Goal: Task Accomplishment & Management: Use online tool/utility

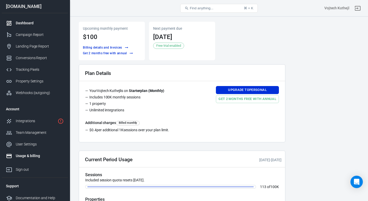
click at [33, 25] on div "Dashboard" at bounding box center [40, 22] width 48 height 5
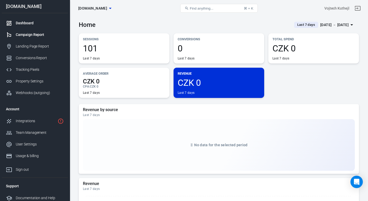
click at [34, 36] on div "Campaign Report" at bounding box center [40, 34] width 48 height 5
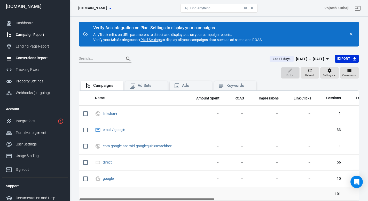
click at [28, 58] on div "Conversions Report" at bounding box center [40, 57] width 48 height 5
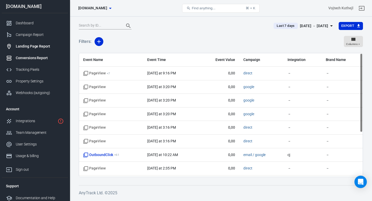
click at [29, 50] on link "Landing Page Report" at bounding box center [35, 47] width 66 height 12
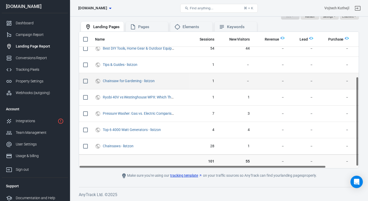
scroll to position [68, 0]
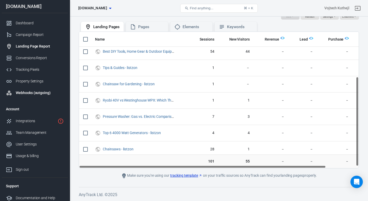
click at [32, 94] on div "Webhooks (outgoing)" at bounding box center [40, 92] width 48 height 5
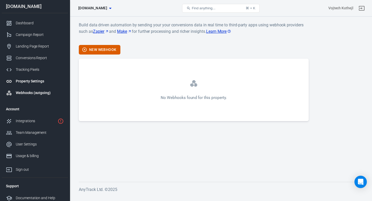
click at [29, 83] on div "Property Settings" at bounding box center [40, 81] width 48 height 5
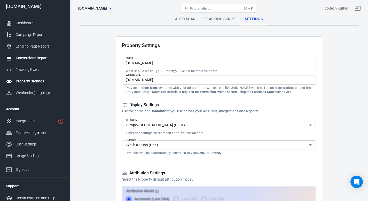
click at [25, 59] on div "Conversions Report" at bounding box center [40, 57] width 48 height 5
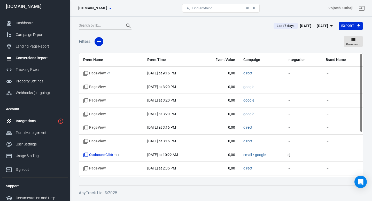
click at [33, 121] on div "Integrations" at bounding box center [36, 120] width 40 height 5
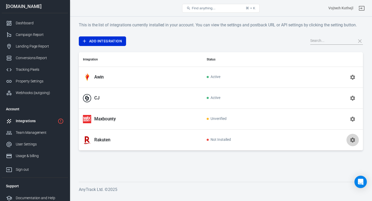
click at [355, 140] on icon "button" at bounding box center [353, 140] width 6 height 6
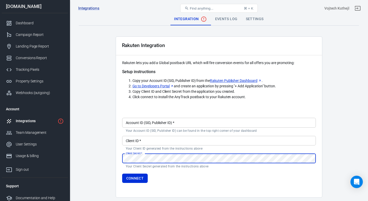
type input "[EMAIL_ADDRESS][DOMAIN_NAME]"
click at [166, 144] on input "Client ID   *" at bounding box center [219, 141] width 194 height 10
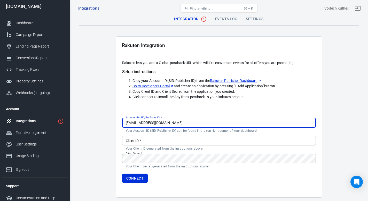
drag, startPoint x: 164, startPoint y: 123, endPoint x: 165, endPoint y: 112, distance: 11.5
click at [165, 112] on div "Account ID (SID, Publisher ID)   * [EMAIL_ADDRESS][DOMAIN_NAME] Account ID (SID…" at bounding box center [219, 150] width 194 height 84
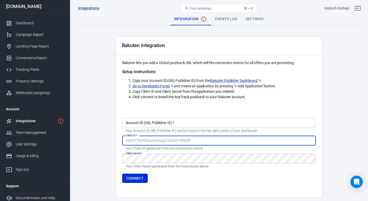
click at [140, 143] on input "Client ID   *" at bounding box center [219, 141] width 194 height 10
paste input "ySqjswT56eFLCFe7ucNJBwxie8EUTxyH"
type input "ySqjswT56eFLCFe7ucNJBwxie8EUTxyH"
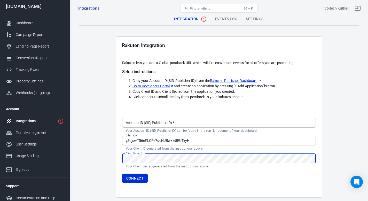
click at [114, 161] on main "Integration Events Log Settings Rakuten Integration Rakuten lets you add a Glob…" at bounding box center [219, 105] width 280 height 185
click at [203, 139] on form "Account ID (SID, Publisher ID)   * Account ID (SID, Publisher ID)   * Your Acco…" at bounding box center [219, 149] width 194 height 67
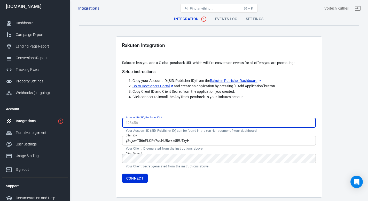
click at [128, 123] on input "Account ID (SID, Publisher ID)   *" at bounding box center [219, 123] width 194 height 10
paste input "4571617"
type input "4571617"
click at [134, 179] on button "Connect" at bounding box center [135, 179] width 26 height 10
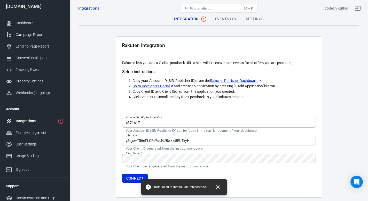
scroll to position [19, 0]
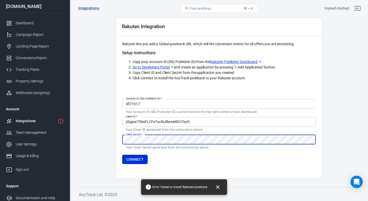
click at [116, 139] on div "Rakuten Integration Rakuten lets you add a Global postback URL which will fire …" at bounding box center [219, 98] width 207 height 161
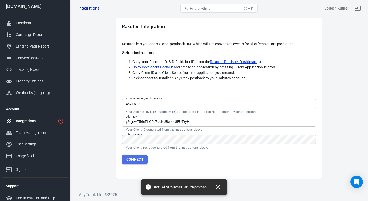
click at [135, 158] on button "Connect" at bounding box center [135, 160] width 26 height 10
click at [213, 187] on icon "Close" at bounding box center [214, 187] width 6 height 6
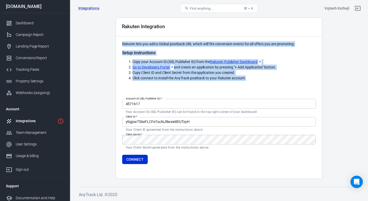
drag, startPoint x: 255, startPoint y: 80, endPoint x: 115, endPoint y: 44, distance: 144.1
click at [115, 44] on main "Integration Events Log Settings Rakuten Integration Rakuten lets you add a Glob…" at bounding box center [219, 86] width 280 height 185
copy div "Rakuten lets you add a Global postback URL which will fire conversion events fo…"
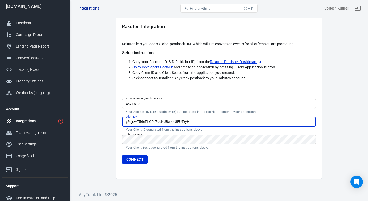
drag, startPoint x: 195, startPoint y: 122, endPoint x: 118, endPoint y: 121, distance: 77.6
click at [118, 121] on div "Rakuten Integration Rakuten lets you add a Global postback URL which will fire …" at bounding box center [219, 98] width 207 height 161
paste input "YusqxMB6SPKTbkfFXsWS1rT5gKRiKaU3"
type input "YusqxMB6SPKTbkfFXsWS1rT5gKRiKaU3"
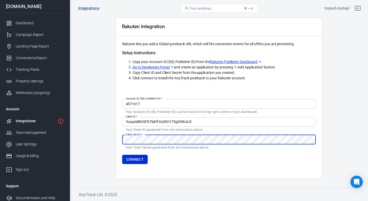
click at [114, 140] on main "Integration Events Log Settings Rakuten Integration Rakuten lets you add a Glob…" at bounding box center [219, 86] width 280 height 185
click at [136, 159] on button "Connect" at bounding box center [135, 160] width 26 height 10
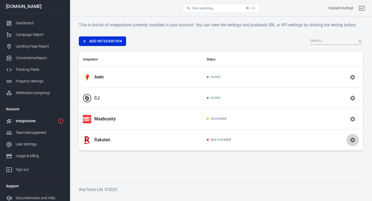
click at [354, 139] on icon "button" at bounding box center [353, 140] width 5 height 5
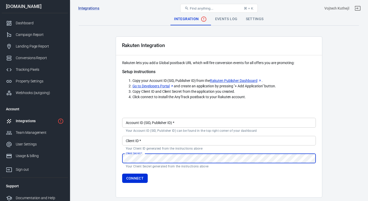
type input "[EMAIL_ADDRESS][DOMAIN_NAME]"
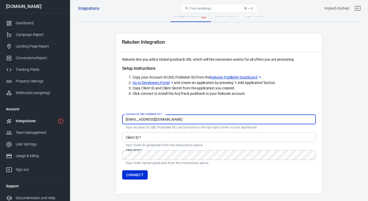
drag, startPoint x: 167, startPoint y: 118, endPoint x: 168, endPoint y: 109, distance: 8.6
click at [168, 109] on div "Account ID (SID, Publisher ID)   * [EMAIL_ADDRESS][DOMAIN_NAME] Account ID (SID…" at bounding box center [219, 146] width 194 height 84
paste input "4571617"
type input "4571617"
click at [176, 142] on div "Client ID   * Client ID   * Your Client ID generated from the instructions above" at bounding box center [219, 140] width 194 height 15
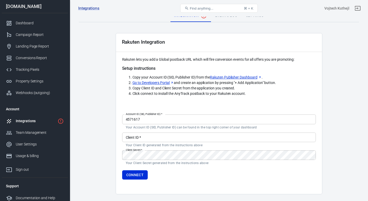
click at [170, 136] on input "Client ID   *" at bounding box center [219, 138] width 194 height 10
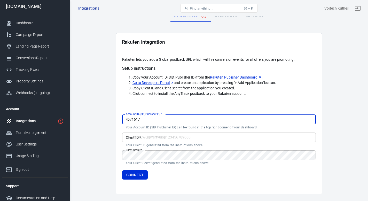
drag, startPoint x: 156, startPoint y: 119, endPoint x: 158, endPoint y: 111, distance: 8.7
click at [158, 111] on div "Account ID (SID, Publisher ID)   * 4571617 Account ID (SID, Publisher ID)   * Y…" at bounding box center [219, 146] width 194 height 84
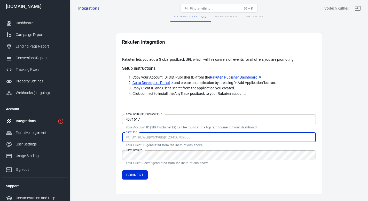
click at [153, 138] on input "Client ID   *" at bounding box center [219, 138] width 194 height 10
paste input "ySqjswT56eFLCFe7ucNJBwxie8EUTxyH"
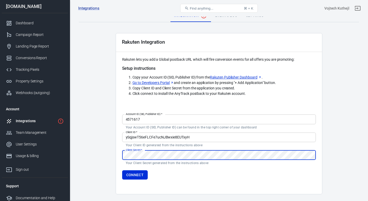
click at [110, 150] on main "Integration Events Log Settings Rakuten Integration Rakuten lets you add a Glob…" at bounding box center [219, 102] width 280 height 185
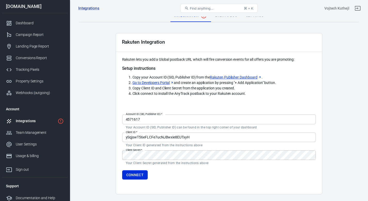
click at [167, 175] on form "Account ID (SID, Publisher ID)   * 4571617 Account ID (SID, Publisher ID)   * Y…" at bounding box center [219, 145] width 194 height 67
click at [134, 177] on button "Connect" at bounding box center [135, 175] width 26 height 10
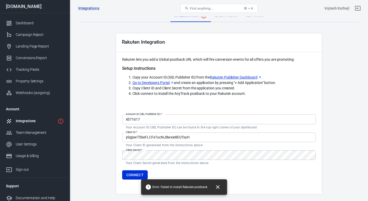
click at [151, 82] on link "Go to Developers Portal" at bounding box center [154, 82] width 42 height 5
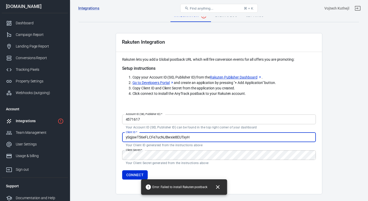
drag, startPoint x: 191, startPoint y: 137, endPoint x: 119, endPoint y: 138, distance: 72.4
click at [119, 138] on div "Rakuten Integration Rakuten lets you add a Global postback URL which will fire …" at bounding box center [219, 113] width 207 height 161
paste input "odLMqZed6m6Jmsh96eJE5pXiJ3KEp238"
type input "odLMqZed6m6Jmsh96eJE5pXiJ3KEp238"
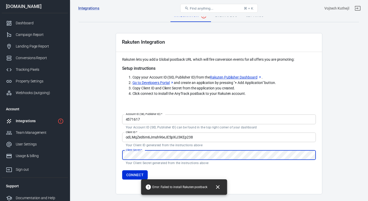
click at [179, 146] on form "Account ID (SID, Publisher ID)   * 4571617 Account ID (SID, Publisher ID)   * Y…" at bounding box center [219, 145] width 194 height 67
click at [130, 176] on button "Connect" at bounding box center [135, 175] width 26 height 10
